Goal: Task Accomplishment & Management: Manage account settings

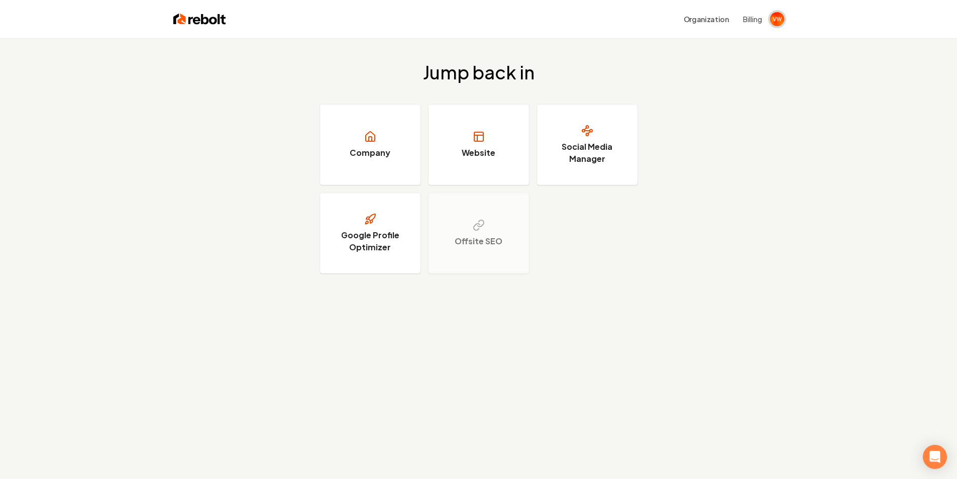
click at [777, 24] on img "Open user button" at bounding box center [777, 19] width 14 height 14
click at [456, 135] on link "Website" at bounding box center [478, 144] width 100 height 80
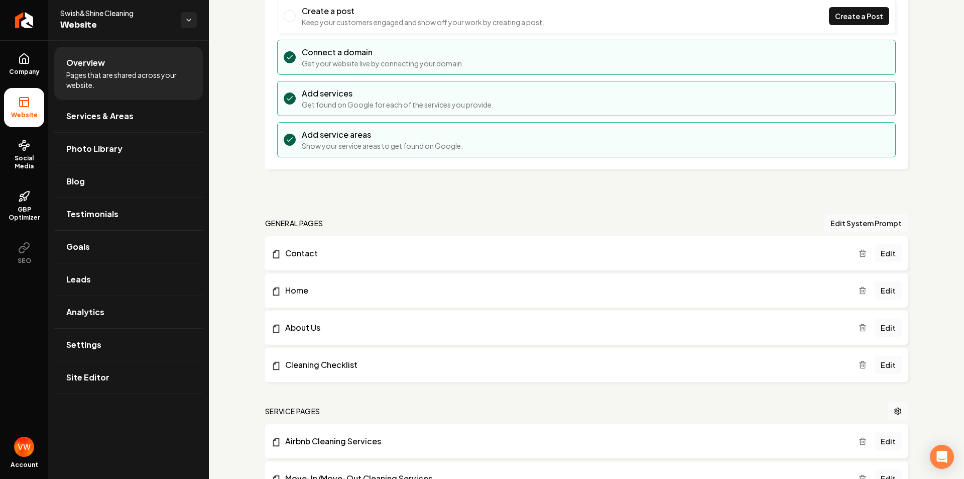
scroll to position [100, 0]
click at [91, 317] on span "Analytics" at bounding box center [85, 312] width 38 height 12
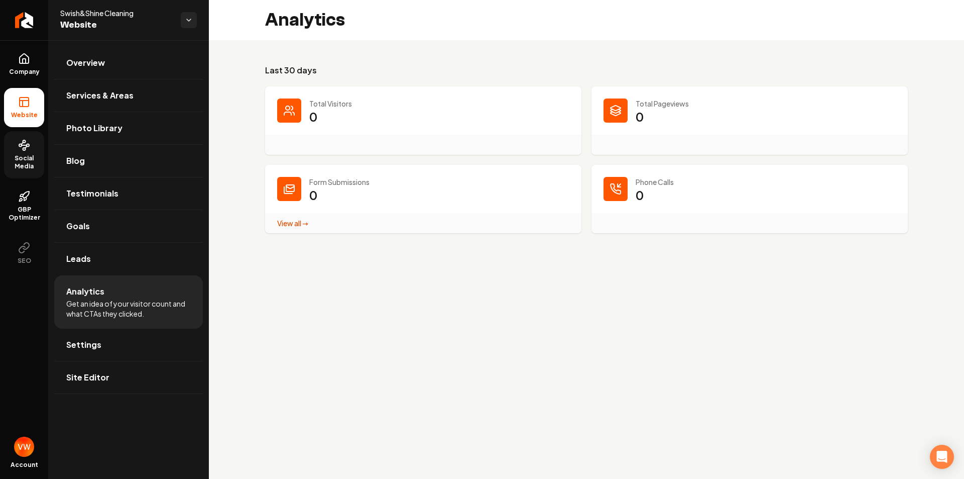
click at [18, 151] on link "Social Media" at bounding box center [24, 154] width 40 height 47
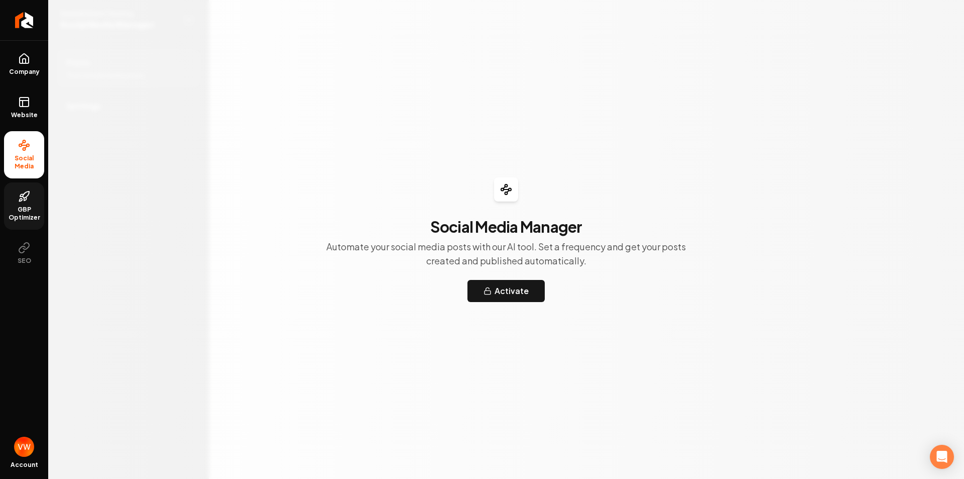
click at [29, 201] on icon at bounding box center [24, 196] width 12 height 12
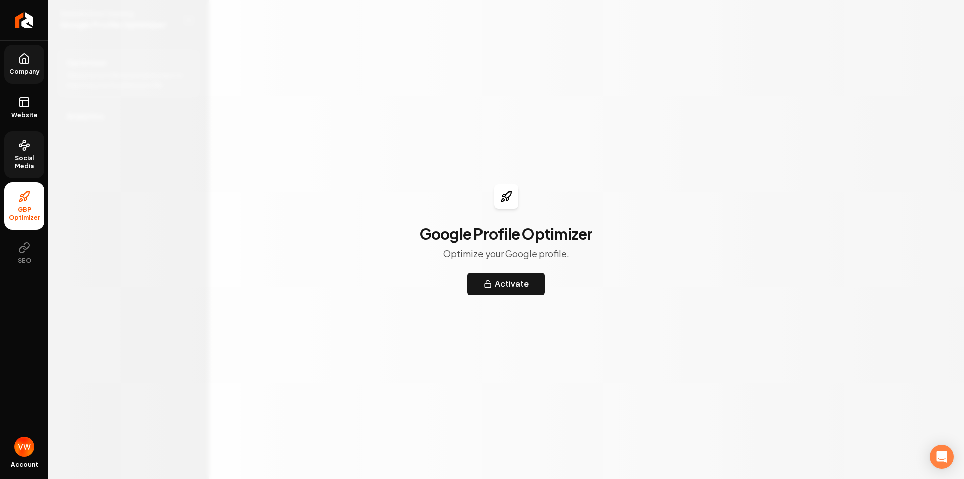
click at [24, 77] on link "Company" at bounding box center [24, 64] width 40 height 39
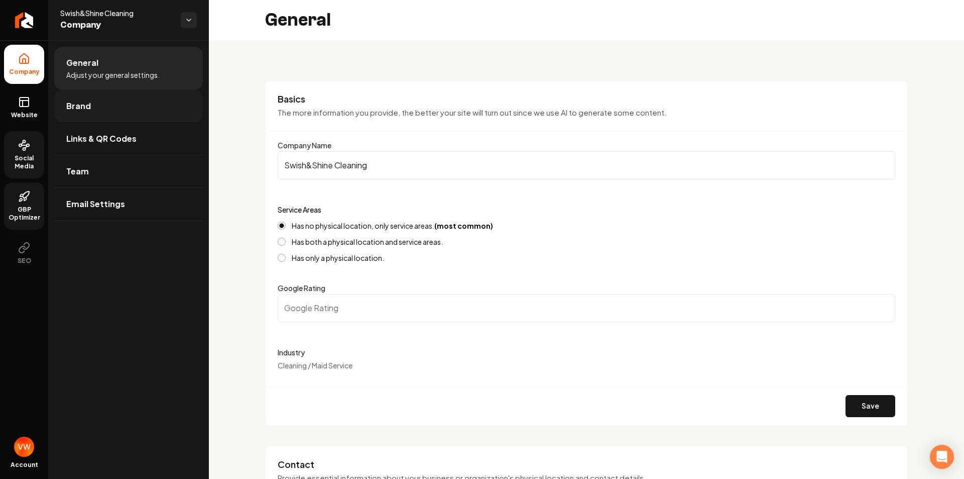
click at [81, 105] on span "Brand" at bounding box center [78, 106] width 25 height 12
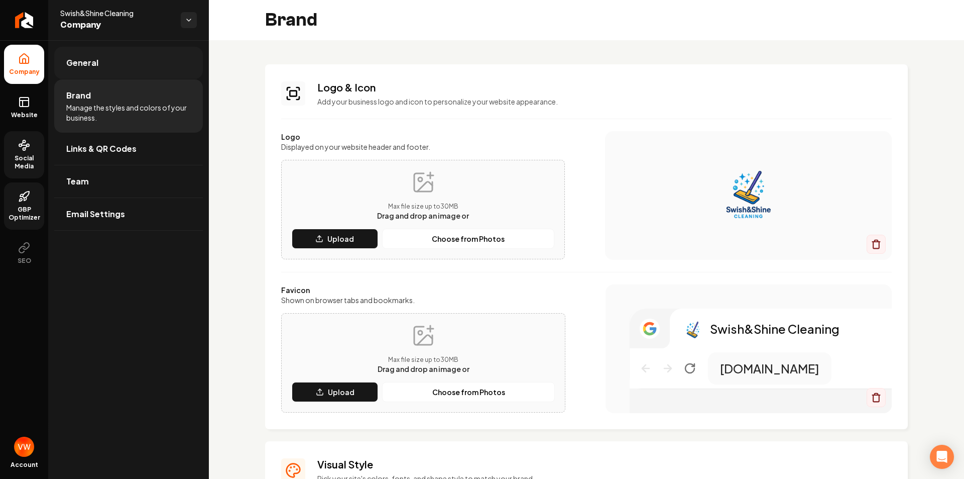
click at [101, 73] on link "General" at bounding box center [128, 63] width 149 height 32
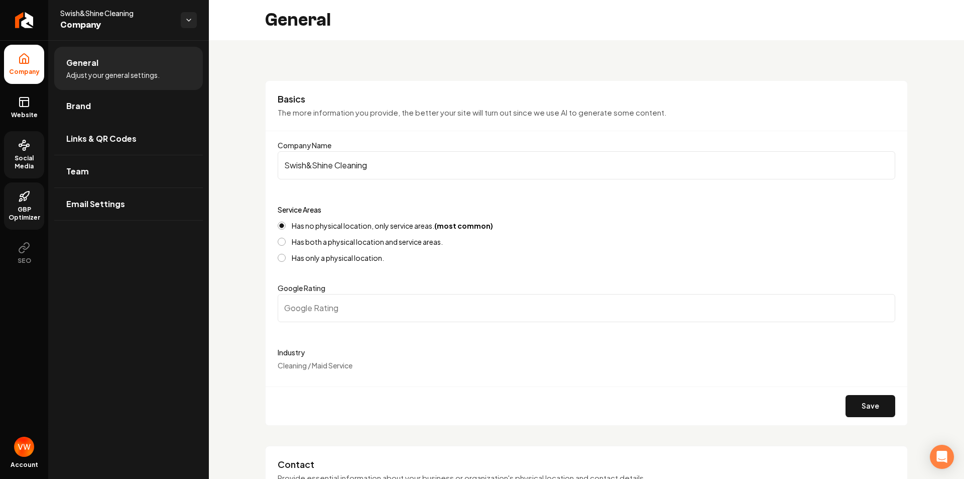
click at [305, 168] on input "Swish&Shine Cleaning" at bounding box center [587, 165] width 618 height 28
click at [312, 166] on input "Swish &Shine Cleaning" at bounding box center [587, 165] width 618 height 28
type input "Swish & Shine Cleaning"
click at [866, 408] on button "Save" at bounding box center [871, 406] width 50 height 22
type input "0"
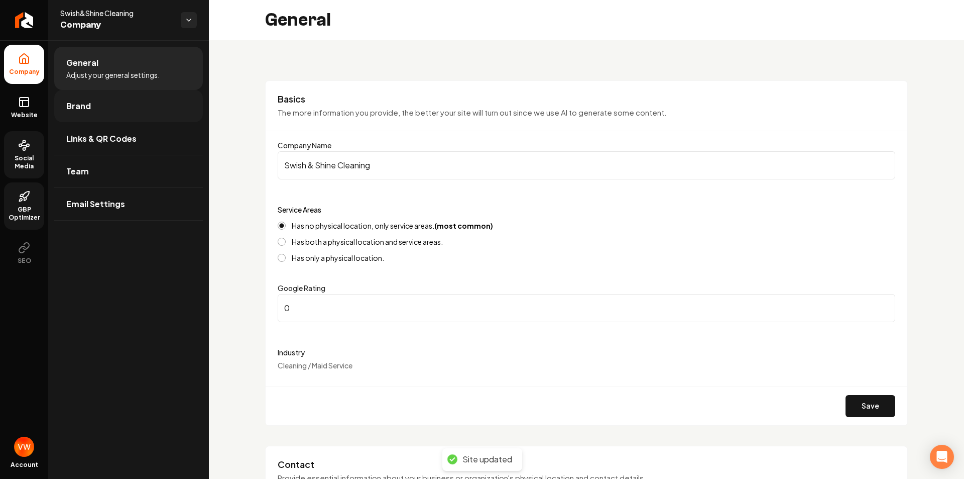
click at [115, 118] on link "Brand" at bounding box center [128, 106] width 149 height 32
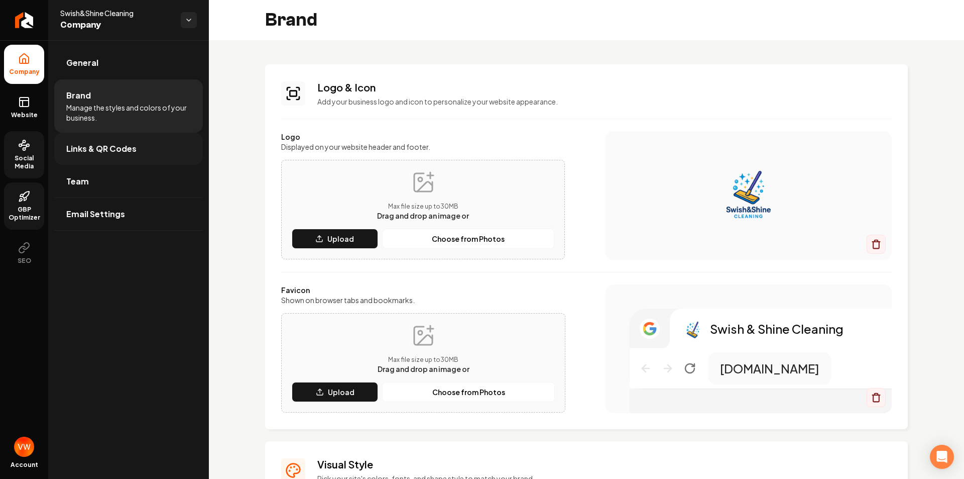
click at [124, 151] on span "Links & QR Codes" at bounding box center [101, 149] width 70 height 12
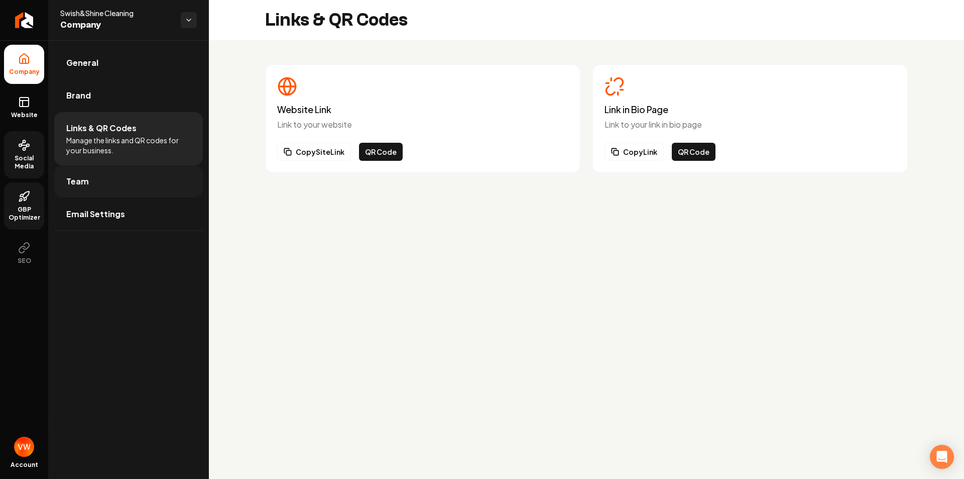
click at [146, 192] on link "Team" at bounding box center [128, 181] width 149 height 32
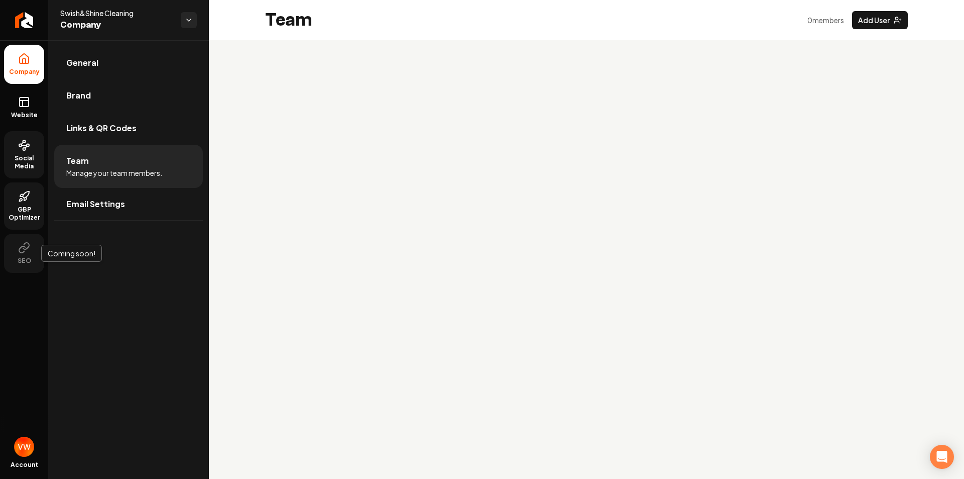
click at [27, 243] on icon at bounding box center [26, 246] width 6 height 7
click at [31, 208] on span "GBP Optimizer" at bounding box center [24, 213] width 40 height 16
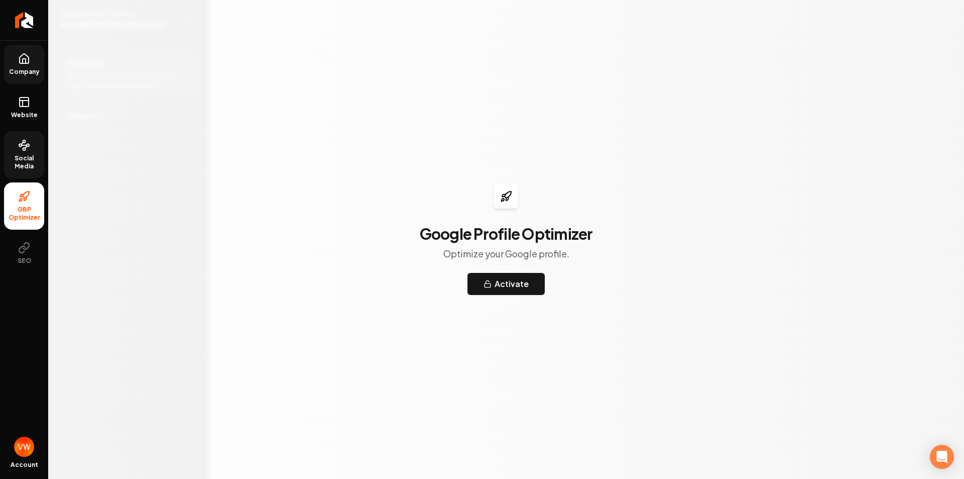
click at [27, 163] on span "Social Media" at bounding box center [24, 162] width 40 height 16
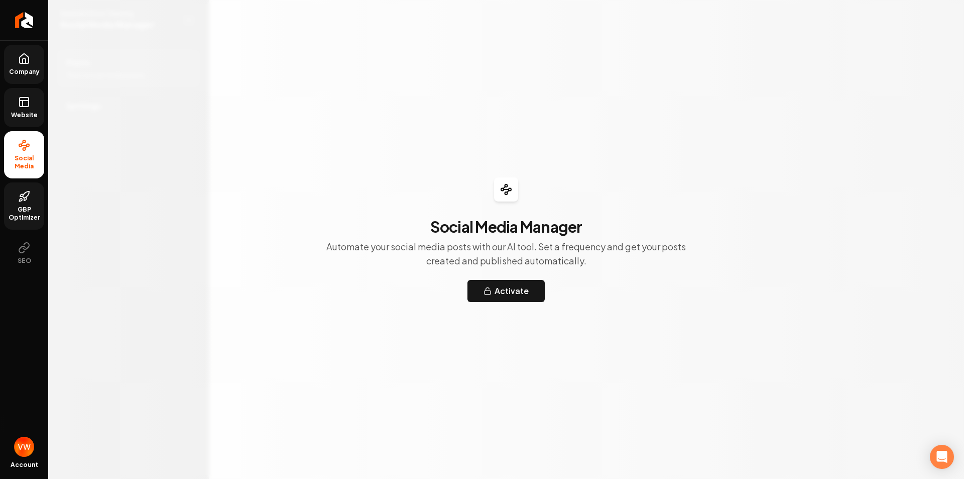
click at [28, 114] on span "Website" at bounding box center [24, 115] width 35 height 8
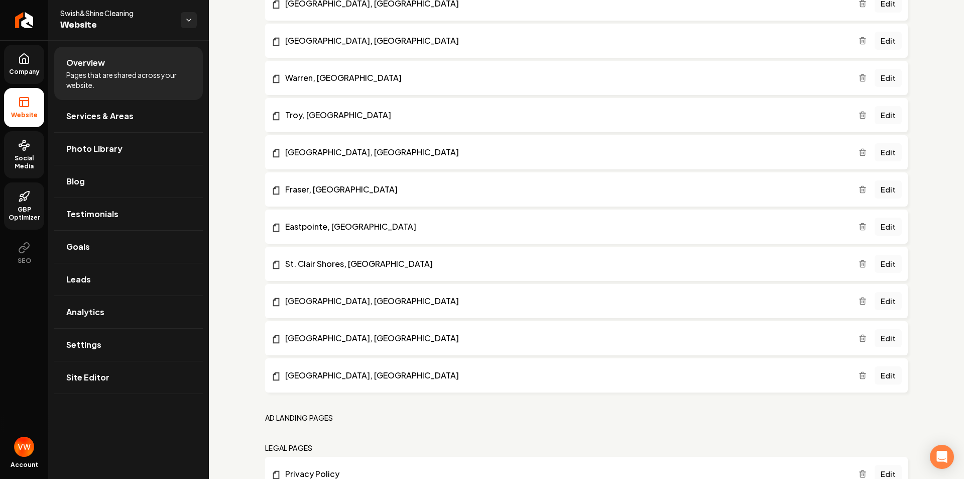
scroll to position [638, 0]
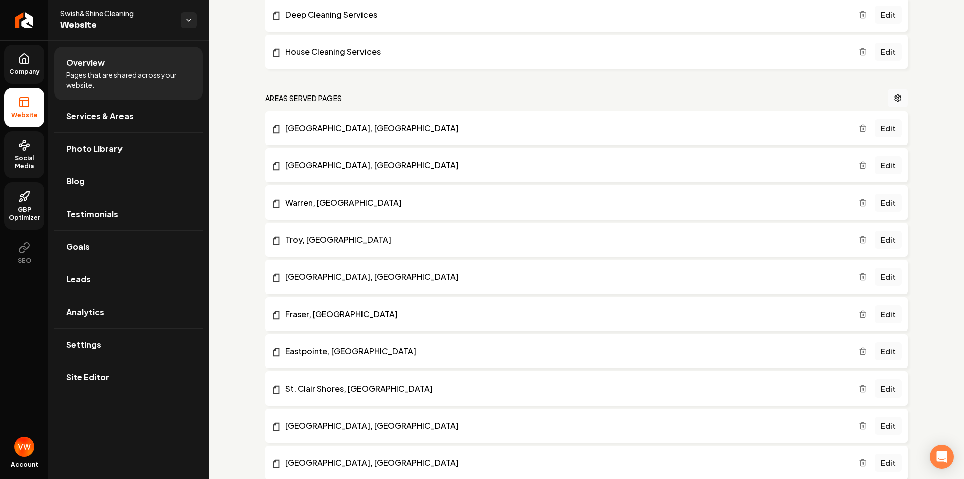
click at [31, 67] on link "Company" at bounding box center [24, 64] width 40 height 39
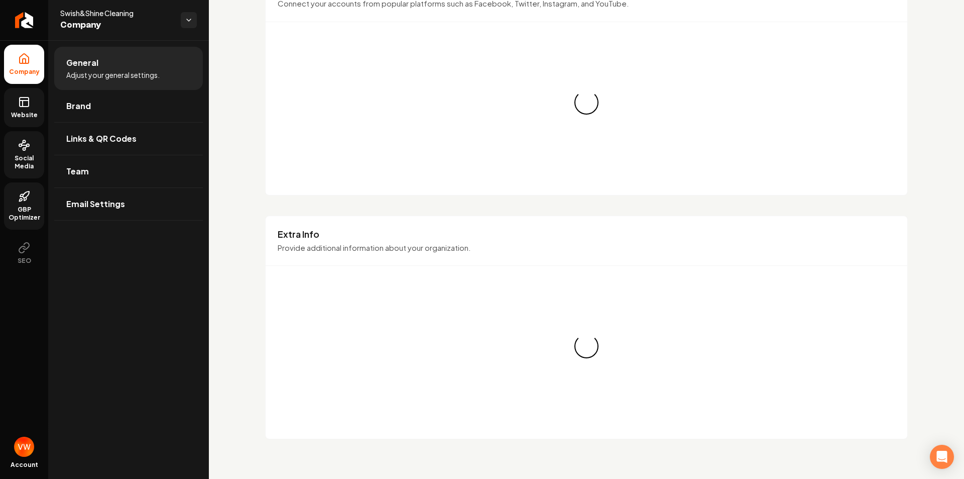
scroll to position [638, 0]
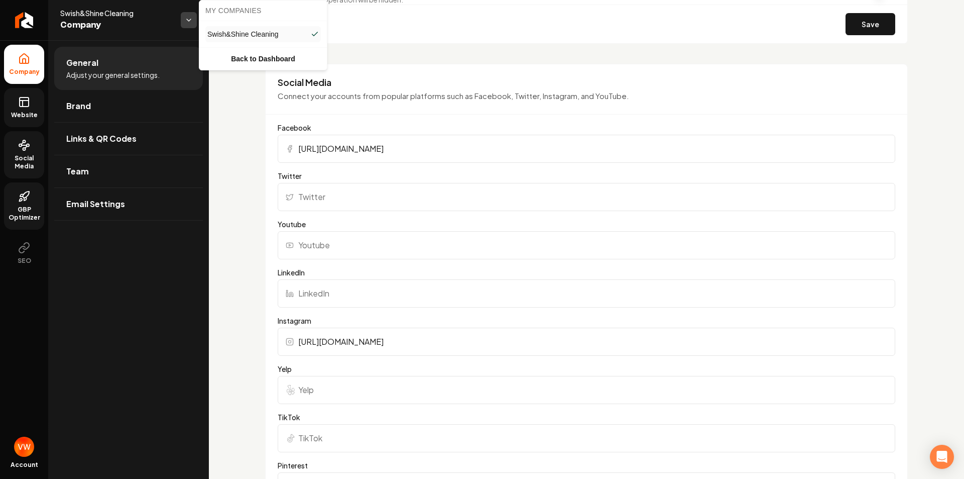
click at [196, 20] on html "Company Website Social Media GBP Optimizer SEO Account Swish&Shine Cleaning Com…" at bounding box center [482, 239] width 964 height 479
click at [268, 62] on link "Back to Dashboard" at bounding box center [263, 59] width 124 height 18
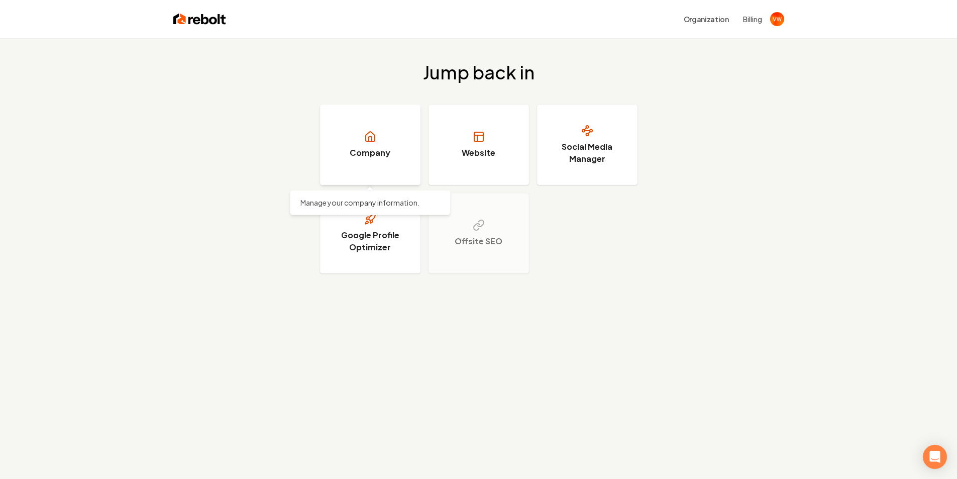
click at [367, 145] on link "Company" at bounding box center [370, 144] width 100 height 80
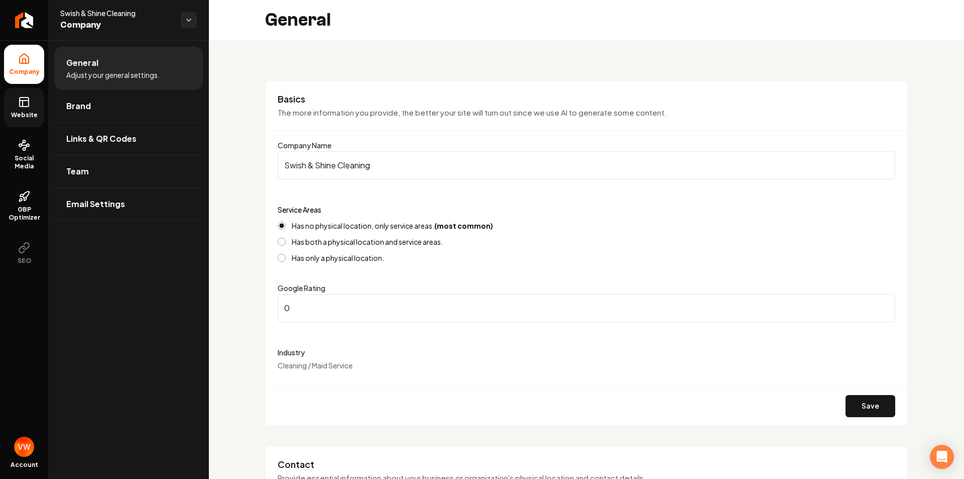
click at [34, 113] on span "Website" at bounding box center [24, 115] width 35 height 8
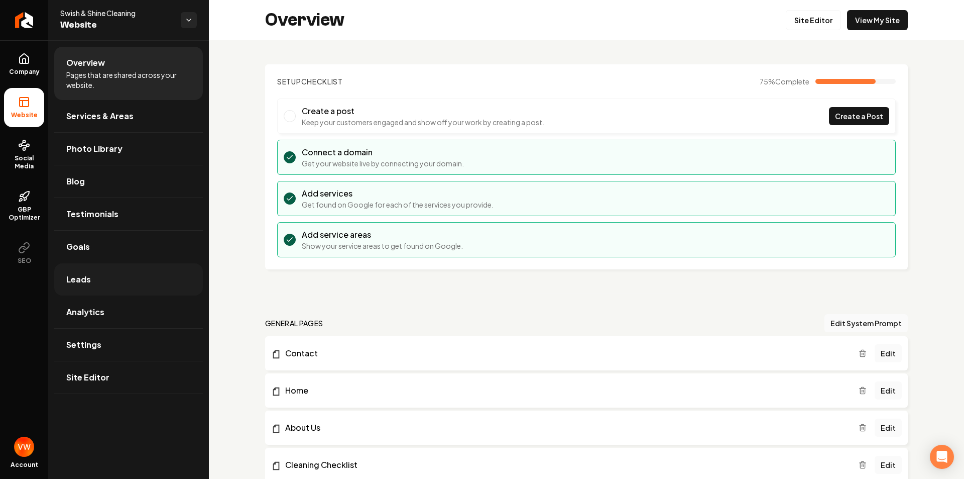
click at [93, 278] on link "Leads" at bounding box center [128, 279] width 149 height 32
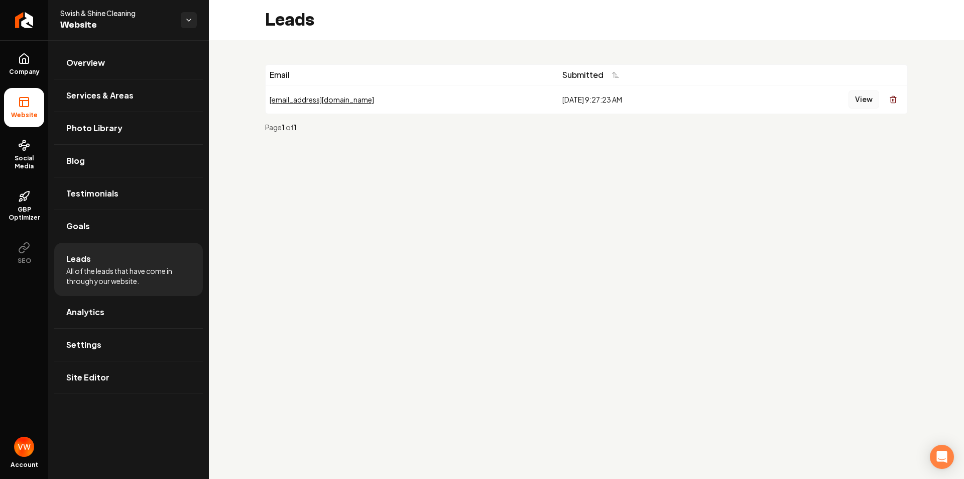
click at [862, 99] on button "View" at bounding box center [864, 99] width 31 height 18
click at [139, 304] on link "Analytics" at bounding box center [128, 312] width 149 height 32
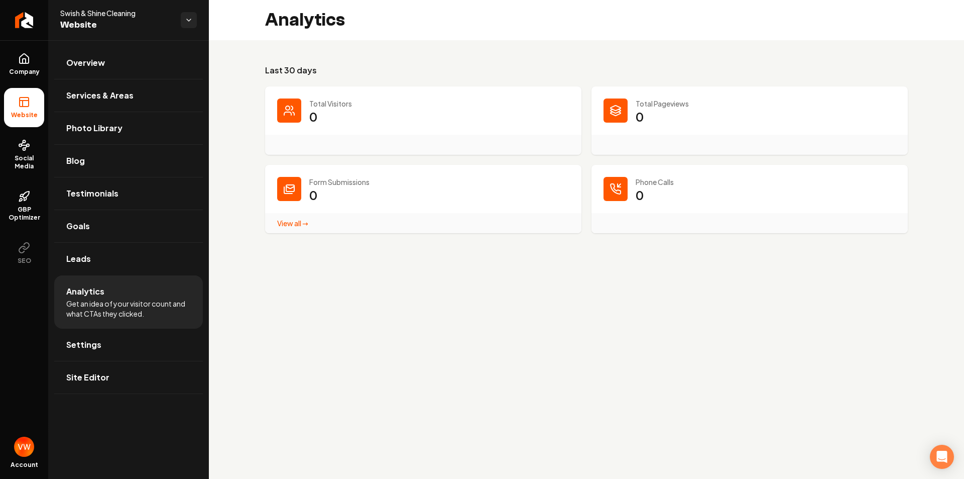
click at [303, 224] on link "View all → Form Submissions stats" at bounding box center [292, 222] width 31 height 9
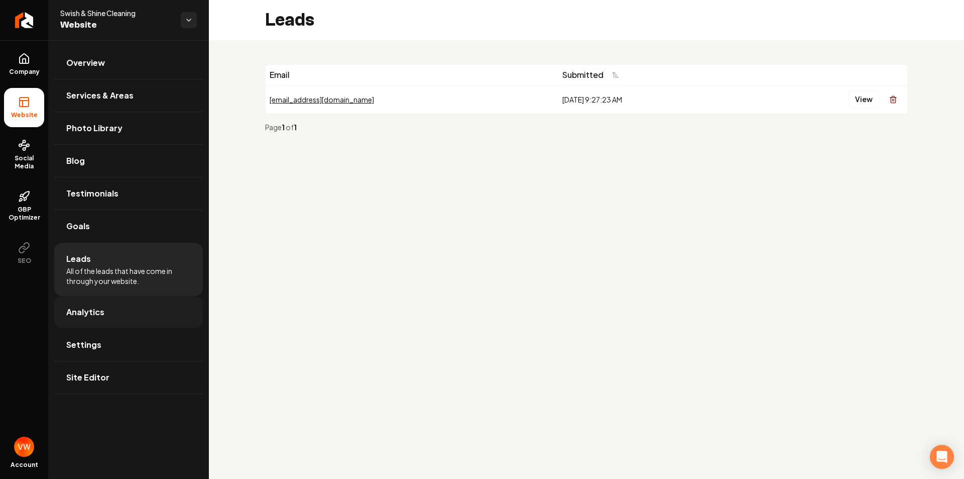
click at [108, 307] on link "Analytics" at bounding box center [128, 312] width 149 height 32
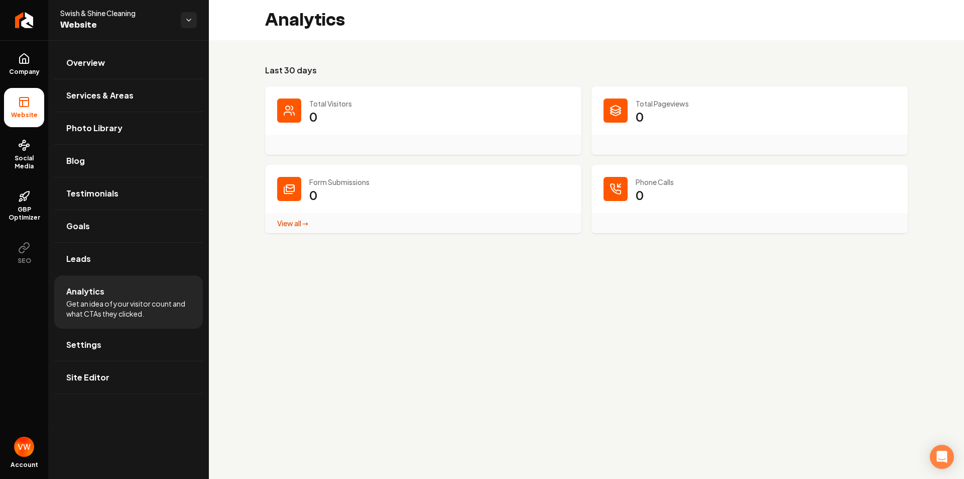
click at [289, 116] on div "Main content area" at bounding box center [289, 110] width 24 height 24
click at [302, 222] on link "View all → Form Submissions stats" at bounding box center [292, 222] width 31 height 9
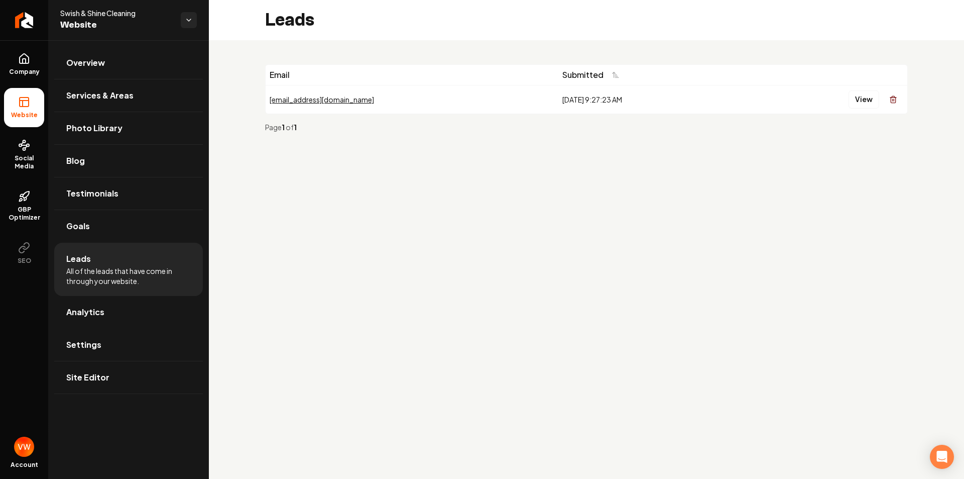
click at [138, 257] on li "Leads All of the leads that have come in through your website." at bounding box center [128, 269] width 149 height 53
click at [76, 259] on span "Leads" at bounding box center [78, 259] width 25 height 12
click at [88, 320] on link "Analytics" at bounding box center [128, 312] width 149 height 32
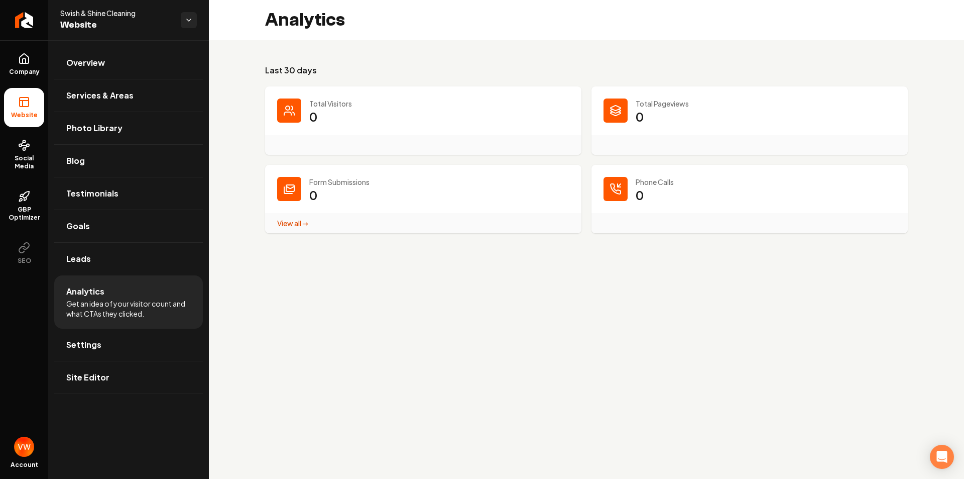
drag, startPoint x: 310, startPoint y: 109, endPoint x: 326, endPoint y: 114, distance: 16.8
click at [326, 114] on dd "0" at bounding box center [439, 123] width 260 height 30
drag, startPoint x: 326, startPoint y: 114, endPoint x: 323, endPoint y: 120, distance: 5.6
click at [326, 115] on dd "0" at bounding box center [439, 123] width 260 height 30
click at [322, 122] on dd "0" at bounding box center [439, 123] width 260 height 30
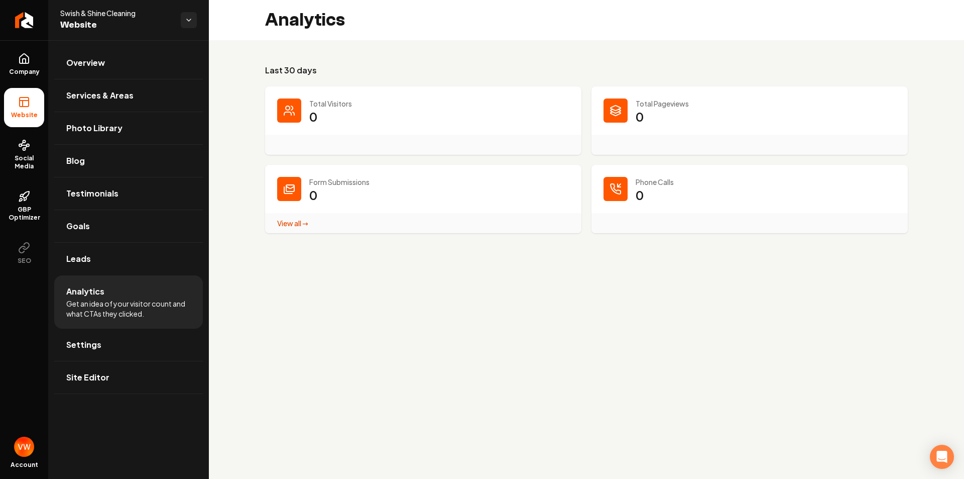
drag, startPoint x: 322, startPoint y: 122, endPoint x: 334, endPoint y: 112, distance: 14.7
click at [324, 122] on dd "0" at bounding box center [439, 123] width 260 height 30
drag, startPoint x: 322, startPoint y: 113, endPoint x: 459, endPoint y: 122, distance: 137.4
click at [323, 113] on dd "0" at bounding box center [439, 123] width 260 height 30
drag, startPoint x: 652, startPoint y: 111, endPoint x: 652, endPoint y: 184, distance: 72.3
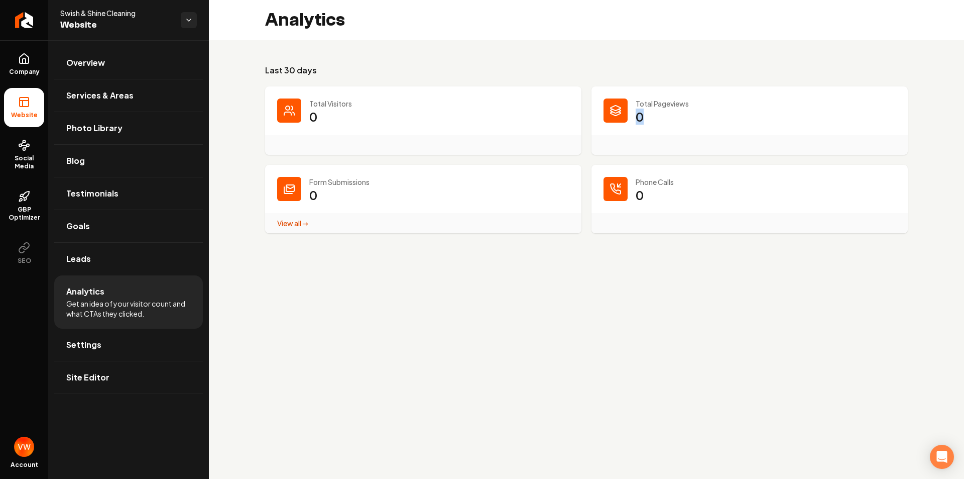
click at [622, 131] on div "Total Pageviews 0" at bounding box center [750, 120] width 316 height 68
drag, startPoint x: 663, startPoint y: 196, endPoint x: 596, endPoint y: 199, distance: 67.8
click at [596, 199] on div "Phone Calls 0" at bounding box center [750, 199] width 316 height 68
click at [154, 344] on link "Settings" at bounding box center [128, 344] width 149 height 32
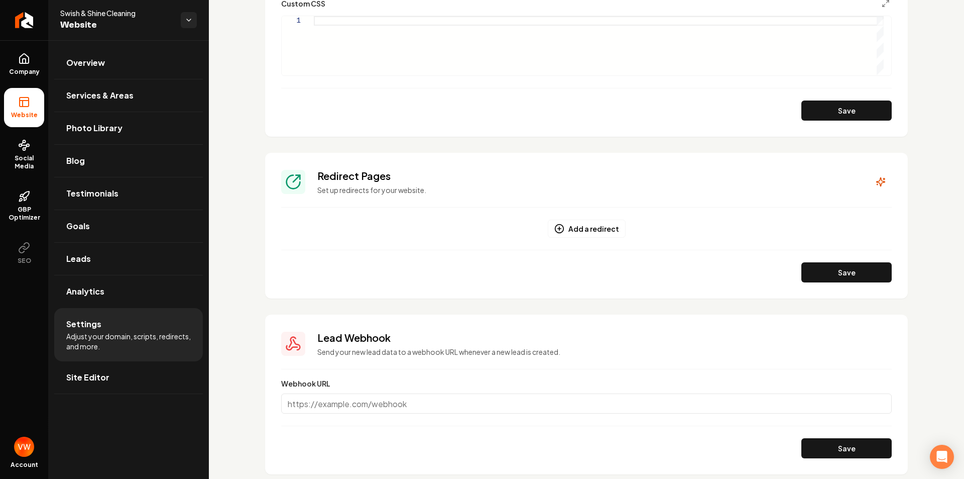
scroll to position [764, 0]
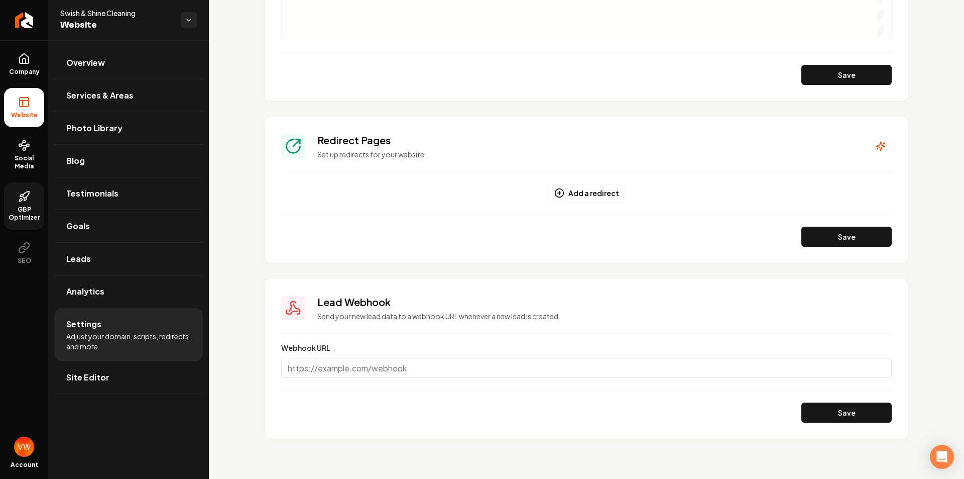
click at [19, 211] on span "GBP Optimizer" at bounding box center [24, 213] width 40 height 16
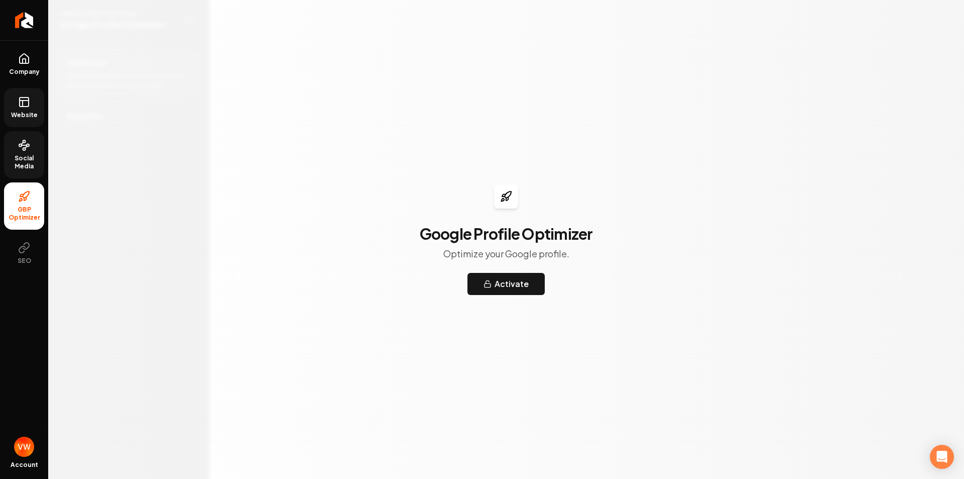
click at [21, 158] on span "Social Media" at bounding box center [24, 162] width 40 height 16
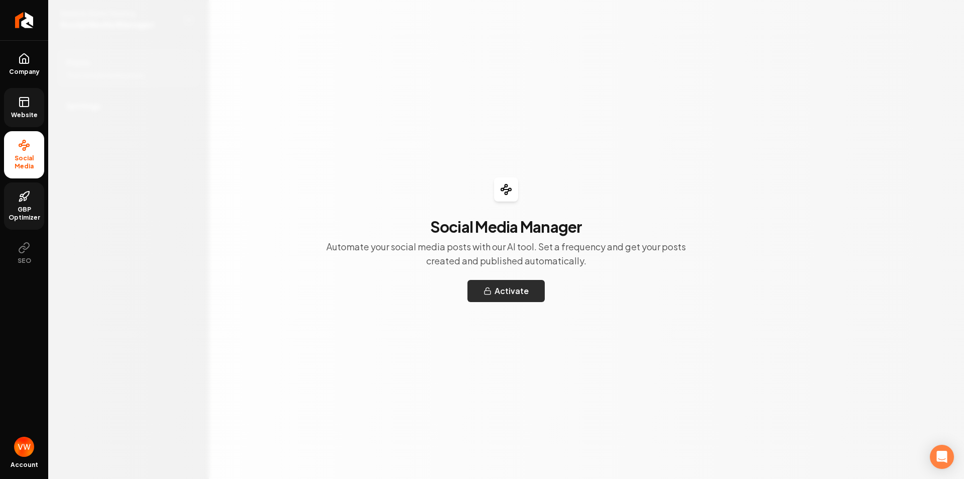
click at [498, 297] on button "Activate" at bounding box center [505, 291] width 77 height 22
click at [28, 22] on icon "Return to dashboard" at bounding box center [24, 20] width 16 height 16
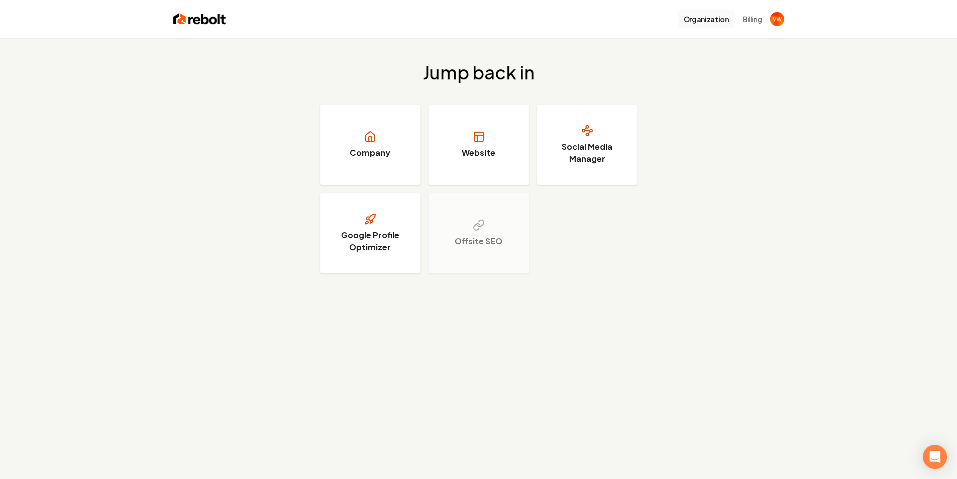
click at [708, 24] on button "Organization" at bounding box center [705, 19] width 57 height 18
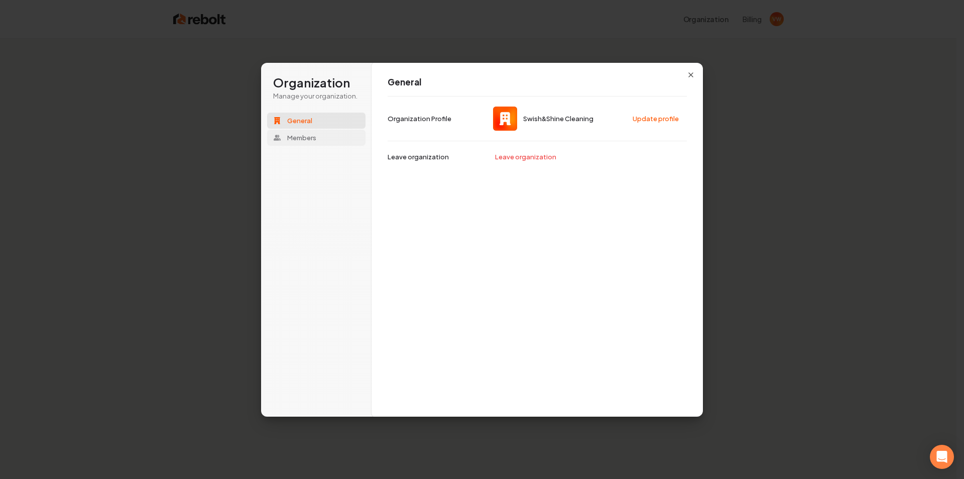
click at [321, 135] on button "Members" at bounding box center [316, 138] width 98 height 16
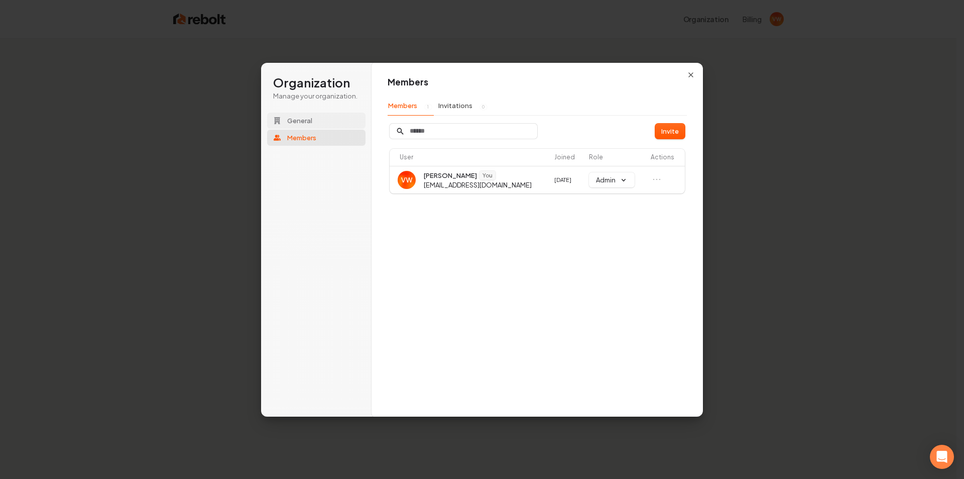
click at [326, 114] on button "General" at bounding box center [316, 120] width 98 height 16
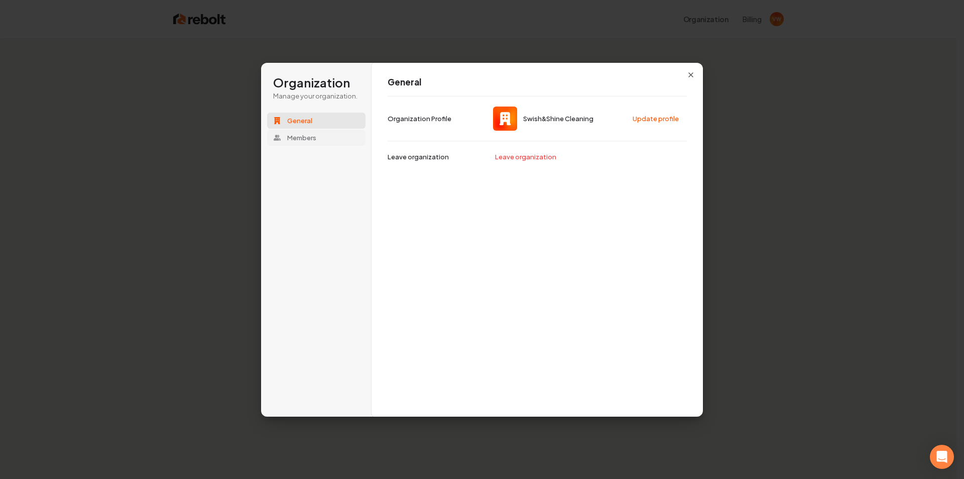
drag, startPoint x: 312, startPoint y: 149, endPoint x: 315, endPoint y: 134, distance: 16.0
click at [313, 143] on div "Organization Manage your organization. General Members" at bounding box center [316, 135] width 98 height 121
click at [316, 132] on button "Members" at bounding box center [316, 138] width 98 height 16
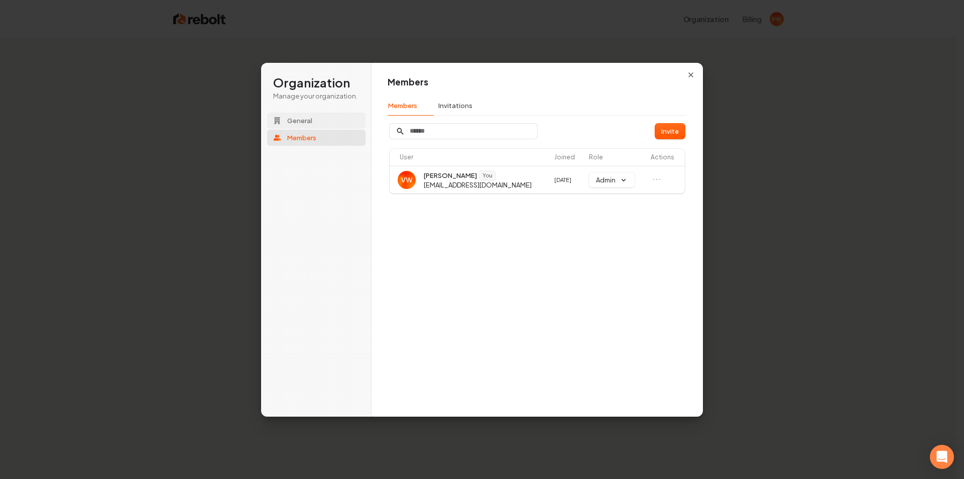
click at [323, 119] on button "General" at bounding box center [316, 120] width 98 height 16
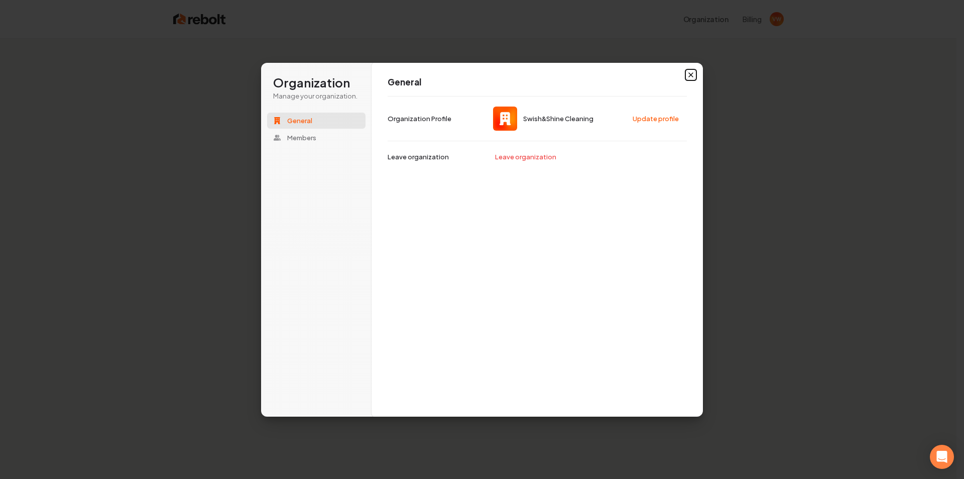
click at [693, 74] on icon "button" at bounding box center [691, 75] width 8 height 8
